Goal: Task Accomplishment & Management: Manage account settings

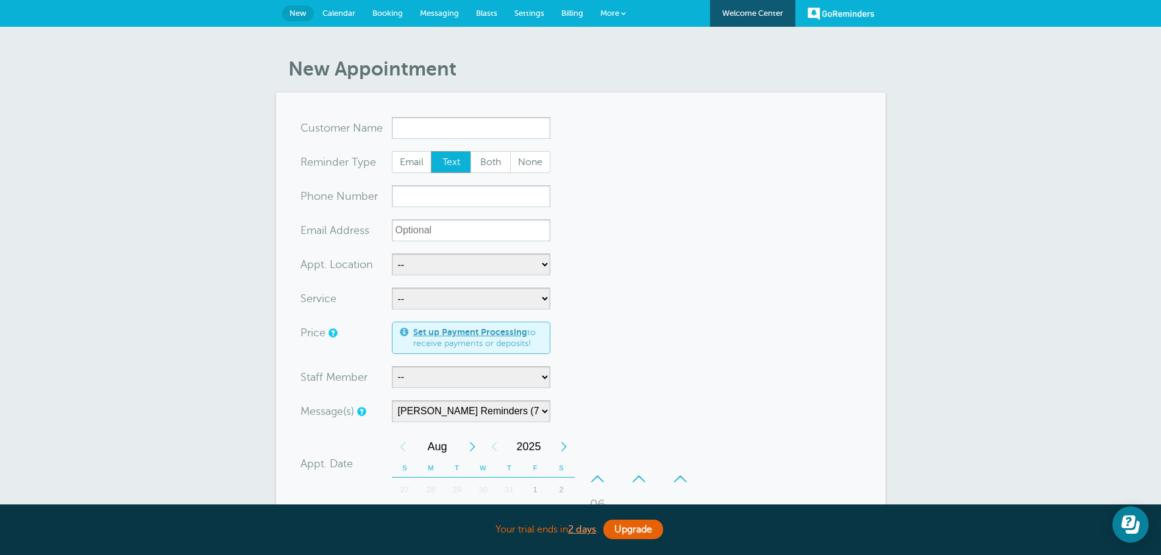
click at [855, 13] on link "GoReminders" at bounding box center [840, 13] width 67 height 27
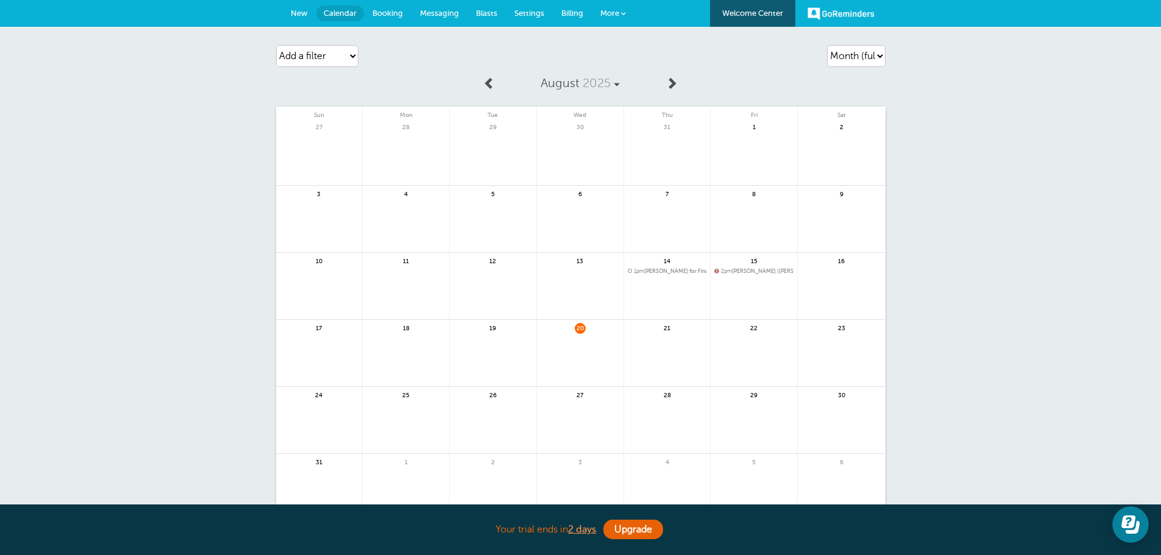
click at [295, 9] on span "New" at bounding box center [299, 13] width 17 height 9
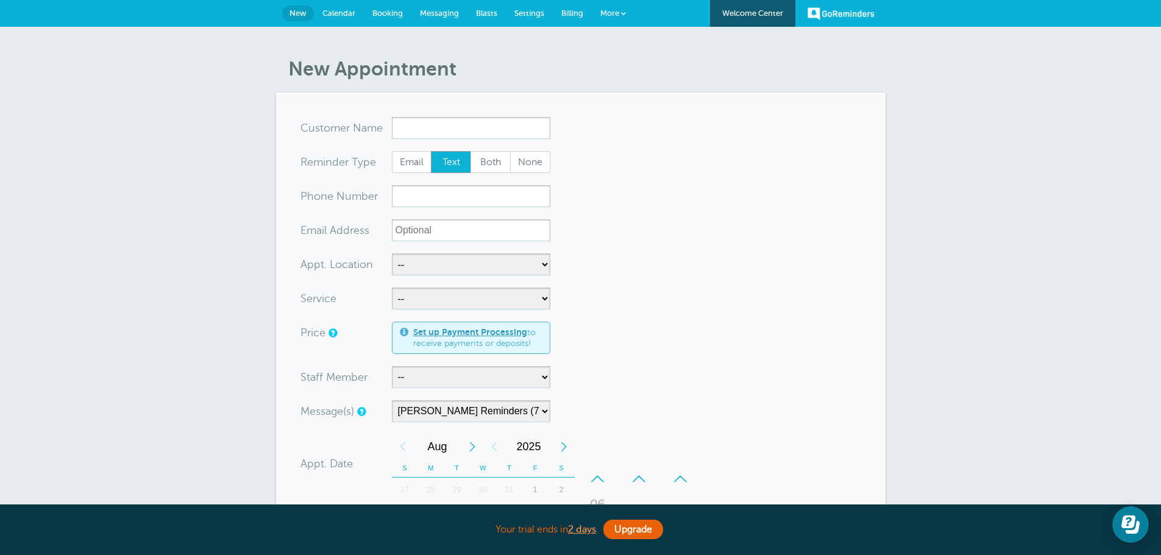
click at [607, 9] on span "More" at bounding box center [609, 13] width 19 height 9
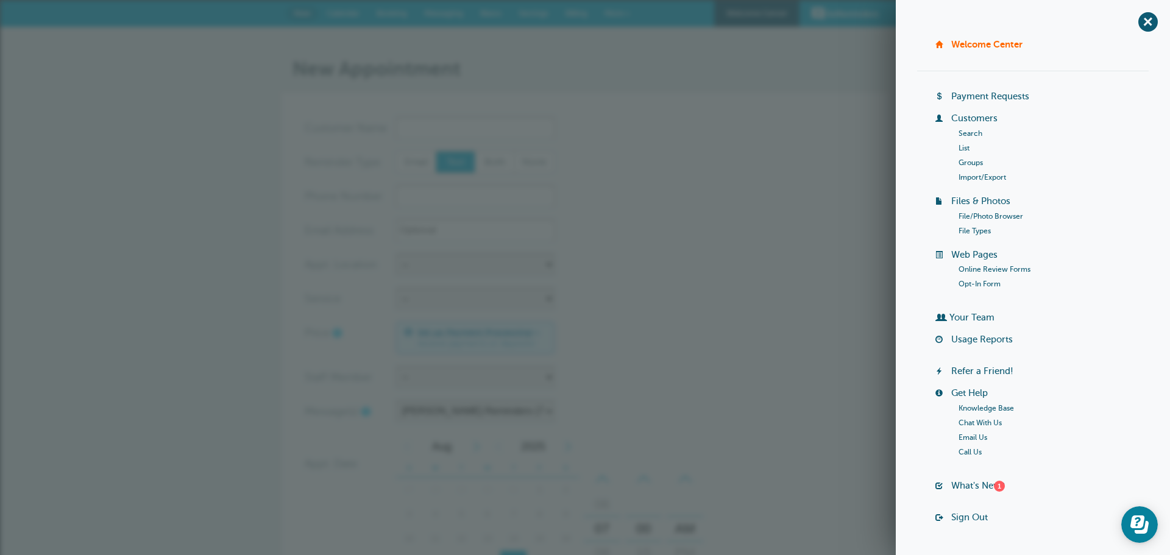
click at [966, 515] on link "Sign Out" at bounding box center [969, 517] width 37 height 10
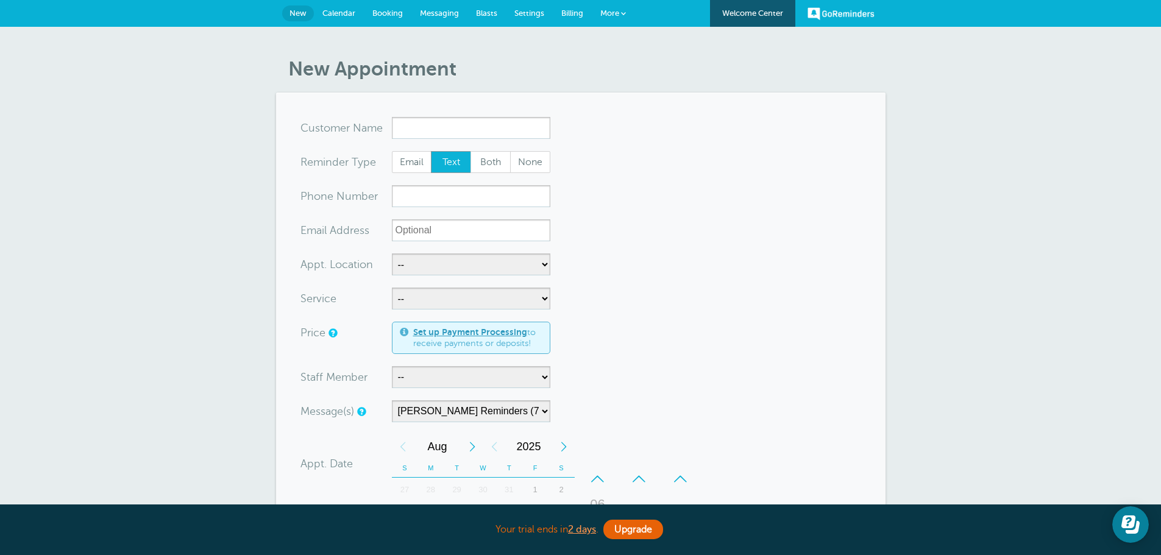
click at [177, 168] on div "New Appointment You are creating a new customer. To use an existing customer se…" at bounding box center [580, 466] width 1161 height 878
